Goal: Transaction & Acquisition: Purchase product/service

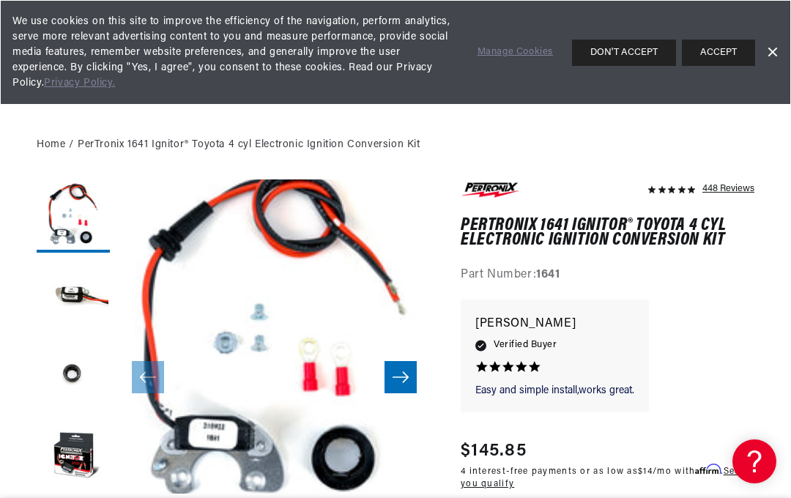
scroll to position [0, 444]
click at [393, 370] on icon "Slide right" at bounding box center [401, 377] width 18 height 15
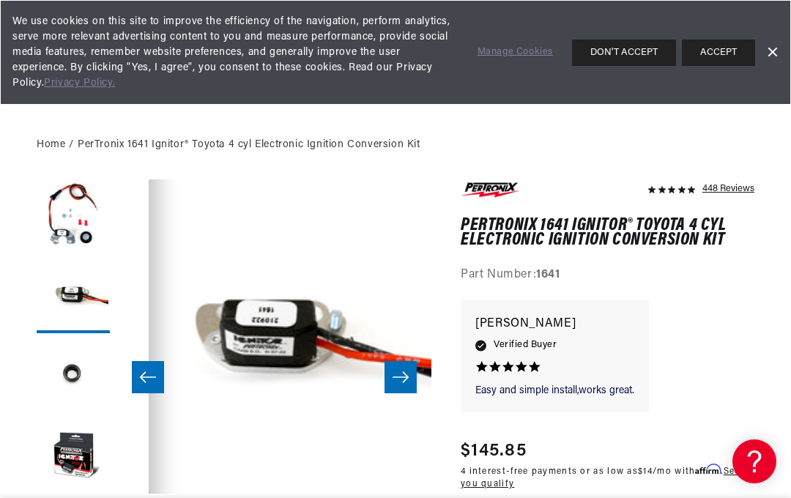
scroll to position [0, 19]
click at [403, 372] on icon "Slide right" at bounding box center [401, 377] width 16 height 11
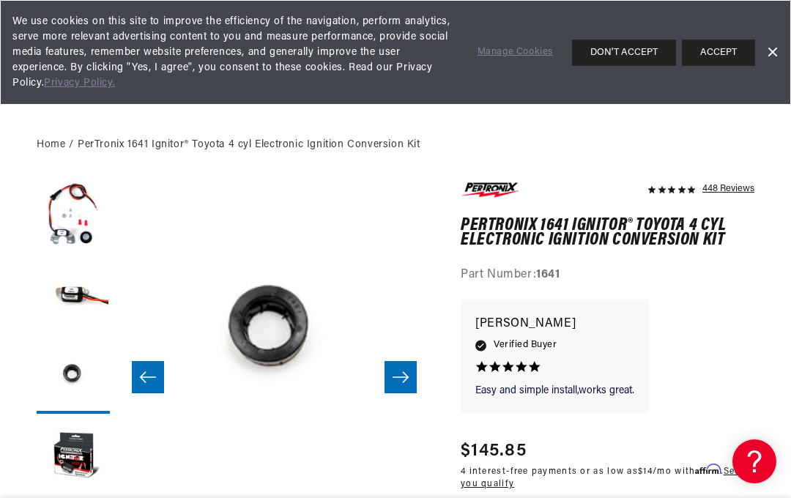
click at [410, 369] on button "Slide right" at bounding box center [401, 377] width 32 height 32
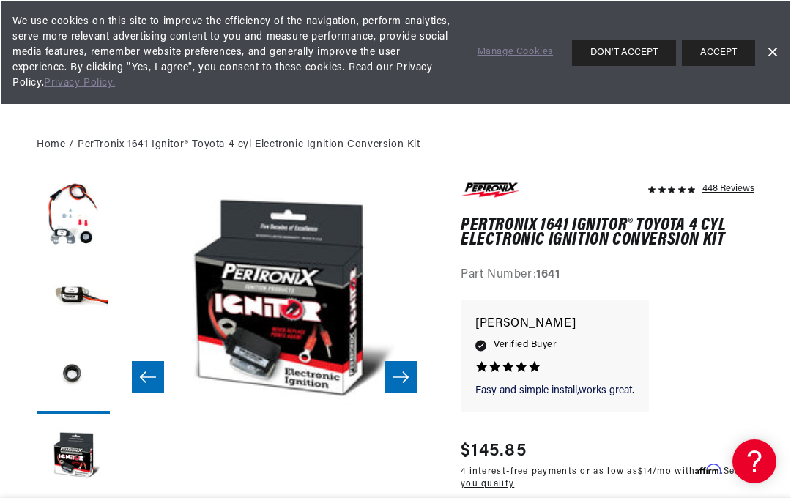
scroll to position [0, 943]
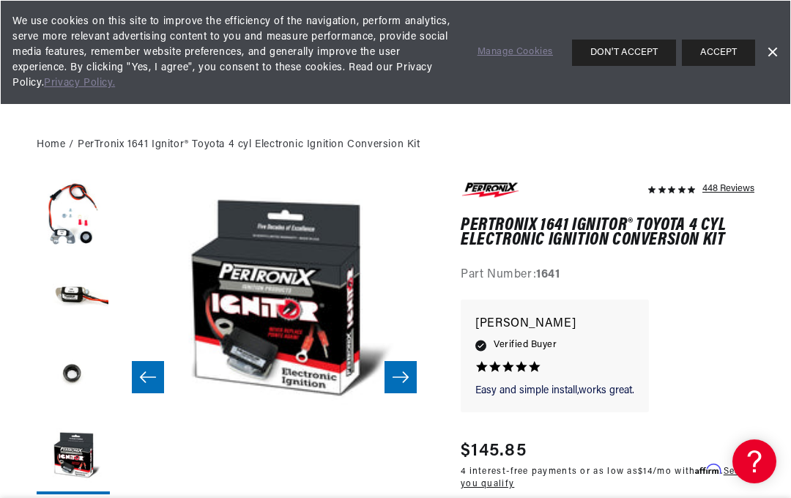
click at [407, 377] on icon "Slide right" at bounding box center [401, 377] width 16 height 11
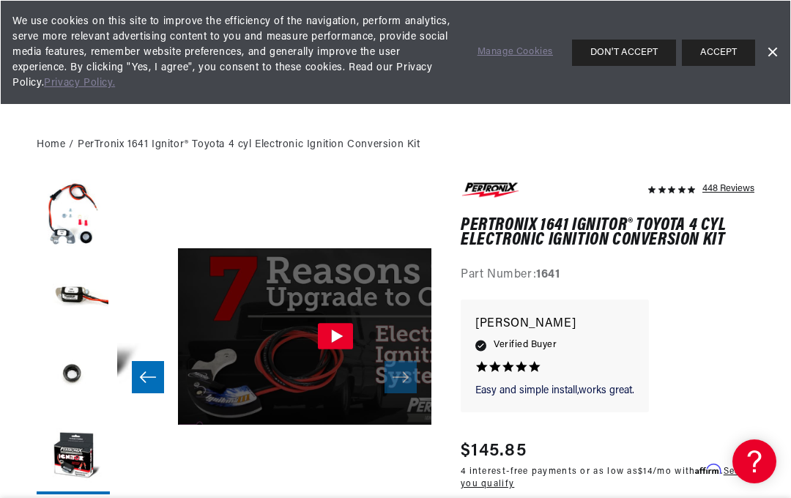
scroll to position [0, 1257]
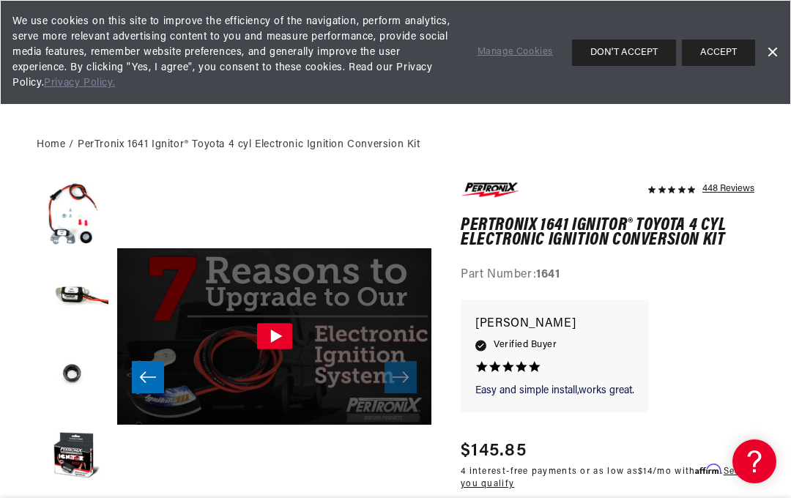
click at [262, 328] on icon "Gallery Viewer" at bounding box center [274, 337] width 35 height 26
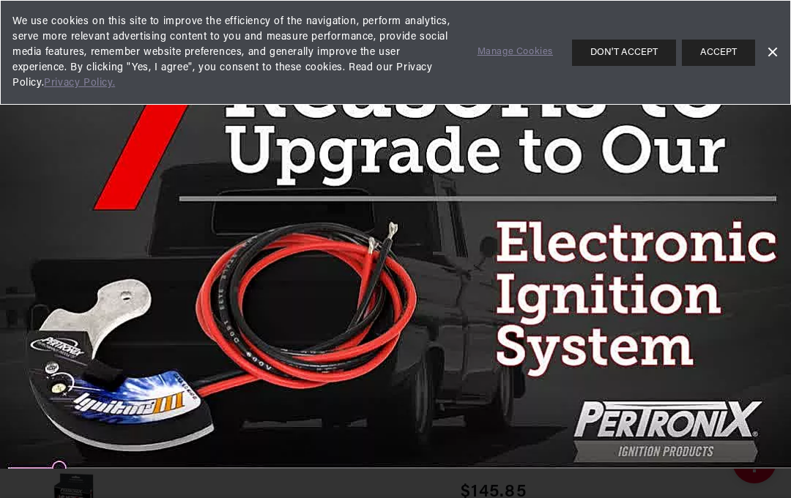
scroll to position [0, 0]
click at [731, 45] on button "ACCEPT" at bounding box center [718, 53] width 73 height 26
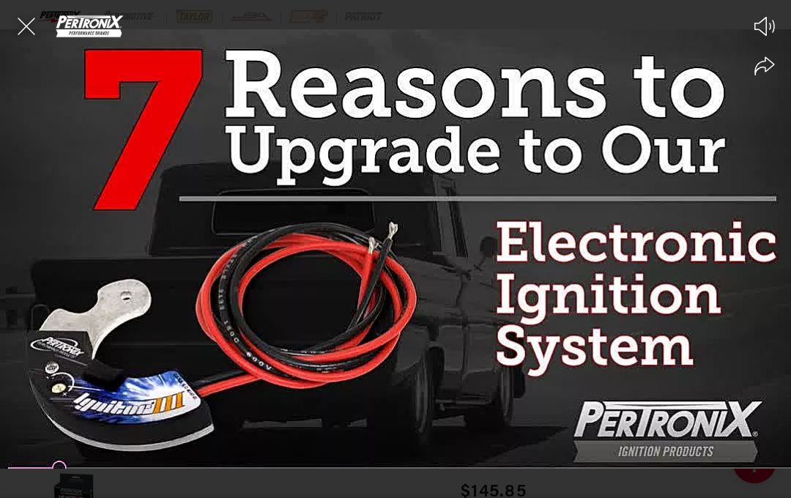
click at [731, 44] on div at bounding box center [395, 249] width 791 height 498
click at [413, 246] on circle at bounding box center [395, 249] width 57 height 57
click at [494, 407] on div at bounding box center [395, 249] width 791 height 498
click at [407, 240] on circle at bounding box center [395, 249] width 57 height 57
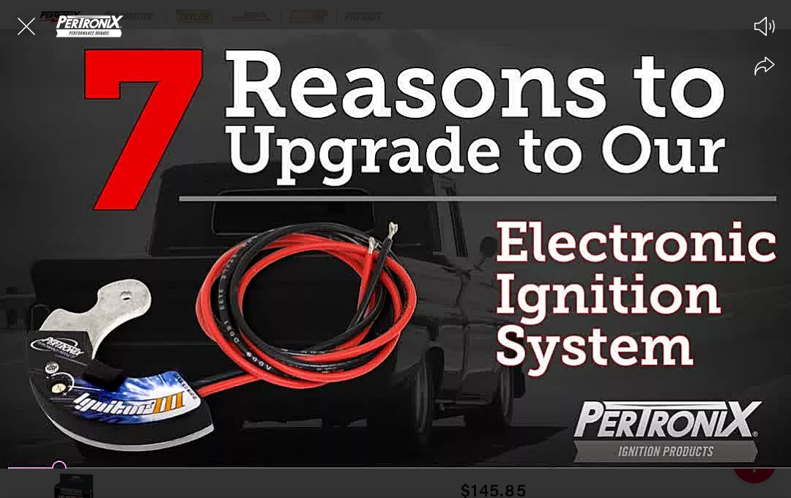
click at [359, 424] on div at bounding box center [395, 249] width 791 height 498
click at [336, 482] on div at bounding box center [395, 249] width 791 height 498
click at [354, 476] on div at bounding box center [395, 249] width 791 height 498
click at [524, 372] on div at bounding box center [395, 249] width 791 height 498
click at [32, 17] on icon "Close the video player" at bounding box center [26, 26] width 32 height 32
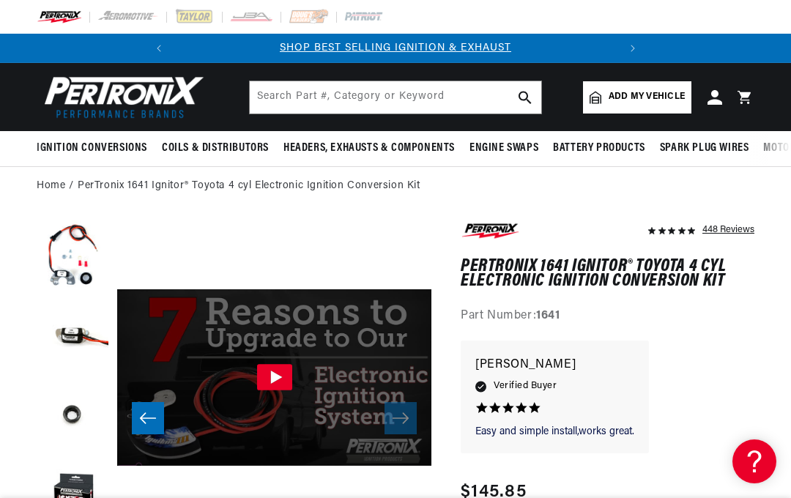
scroll to position [0, 415]
